Goal: Ask a question

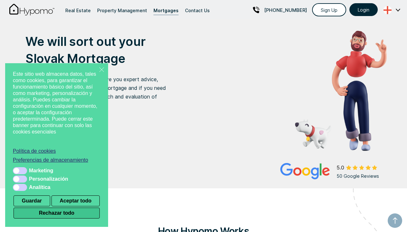
click at [59, 214] on button "Rechazar todo" at bounding box center [56, 213] width 86 height 11
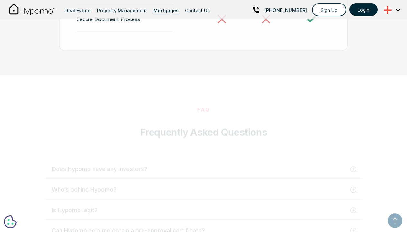
scroll to position [1372, 0]
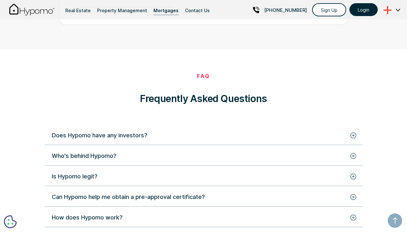
click at [142, 131] on div "Does Hypomo have any investors?" at bounding box center [99, 135] width 95 height 9
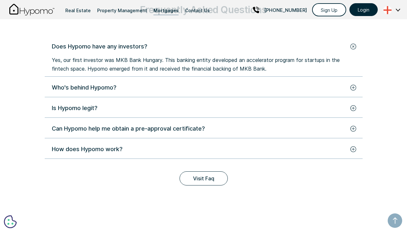
scroll to position [1462, 0]
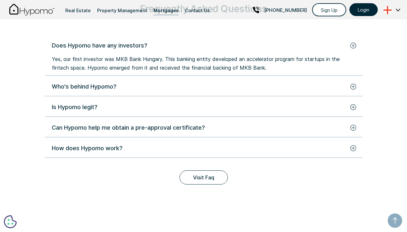
click at [148, 144] on div "How does Hypomo work?" at bounding box center [199, 148] width 295 height 9
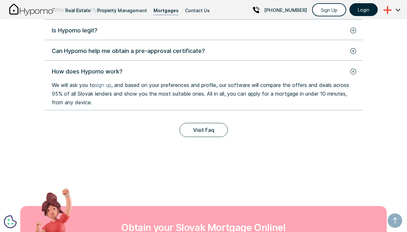
scroll to position [1540, 0]
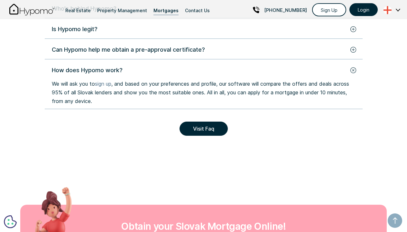
click at [202, 122] on link "Visit Faq" at bounding box center [203, 129] width 48 height 14
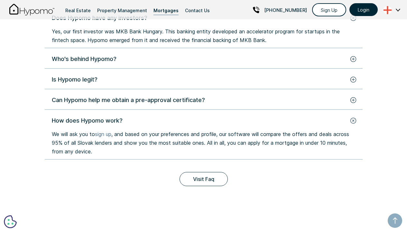
scroll to position [1514, 0]
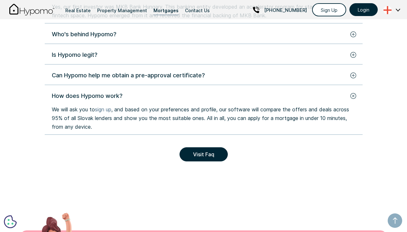
click at [191, 148] on link "Visit Faq" at bounding box center [203, 155] width 48 height 14
click at [206, 149] on link "Visit Faq" at bounding box center [203, 155] width 48 height 14
click at [210, 148] on link "Visit Faq" at bounding box center [203, 155] width 48 height 14
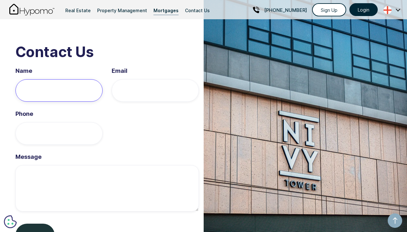
scroll to position [1873, 0]
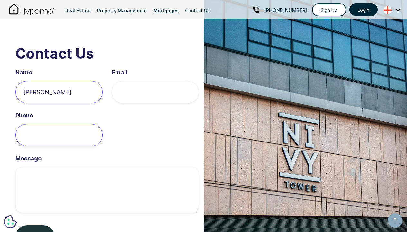
type input "[PERSON_NAME]"
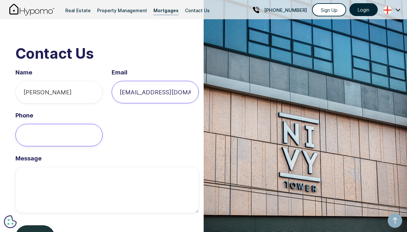
type input "[EMAIL_ADDRESS][DOMAIN_NAME]"
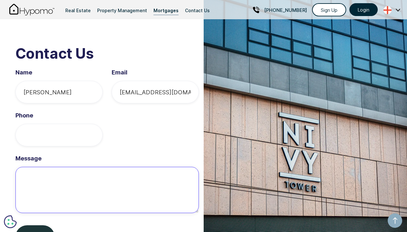
click at [38, 177] on textarea "Message" at bounding box center [106, 190] width 183 height 46
click at [123, 187] on textarea "Hi, I´m looking for financian for an Invesment for" at bounding box center [106, 190] width 183 height 46
click at [156, 186] on textarea "Hi, I´m looking for financian for an Investment for" at bounding box center [106, 190] width 183 height 46
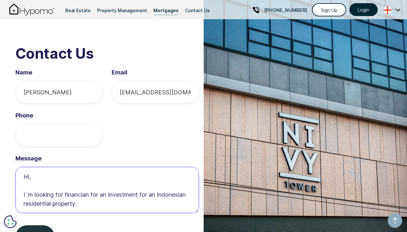
click at [27, 185] on textarea "Hi, I´m looking for financian for an Investment for an Indonesian residential p…" at bounding box center [106, 190] width 183 height 46
drag, startPoint x: 24, startPoint y: 166, endPoint x: 128, endPoint y: 190, distance: 107.2
click at [128, 191] on textarea "Hi, I'm looking for financian for an Investment for an Indonesian residential p…" at bounding box center [106, 190] width 183 height 46
click at [115, 199] on textarea "Hi, I'm looking for financian for an Investment for an Indonesian residential p…" at bounding box center [106, 190] width 183 height 46
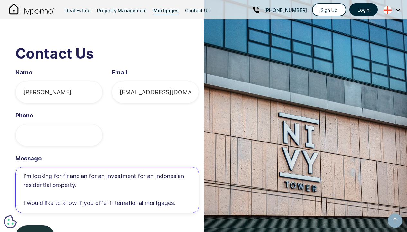
scroll to position [30, 0]
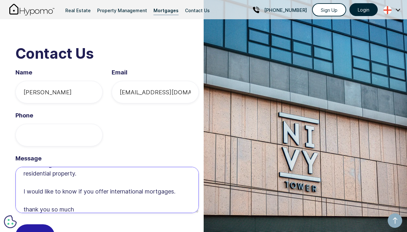
type textarea "Hi, I'm looking for financian for an Investment for an Indonesian residential p…"
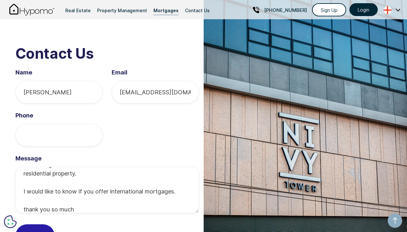
click at [40, 225] on input "Send" at bounding box center [34, 236] width 39 height 23
type input "Please wait...."
